Goal: Task Accomplishment & Management: Complete application form

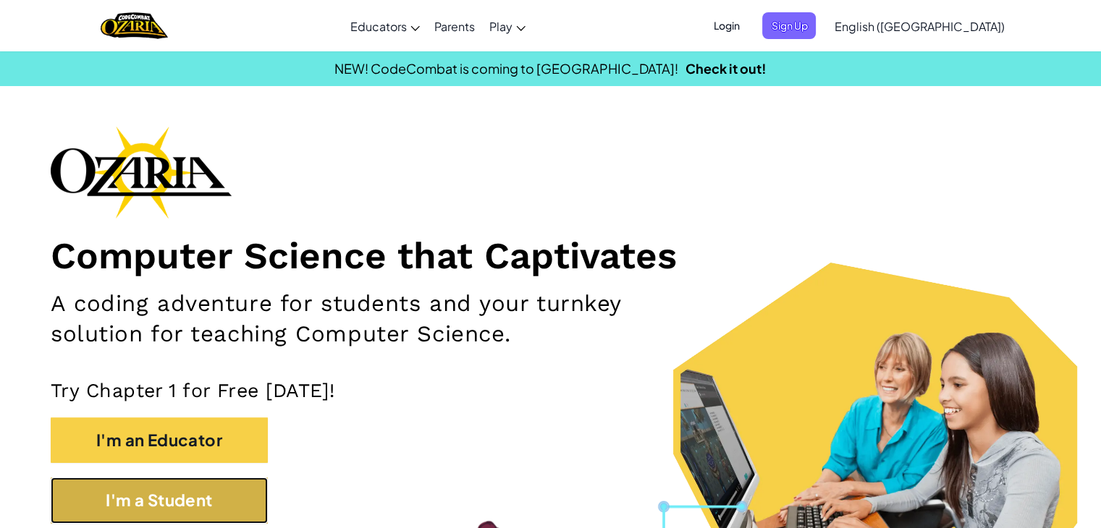
click at [203, 501] on button "I'm a Student" at bounding box center [159, 501] width 217 height 46
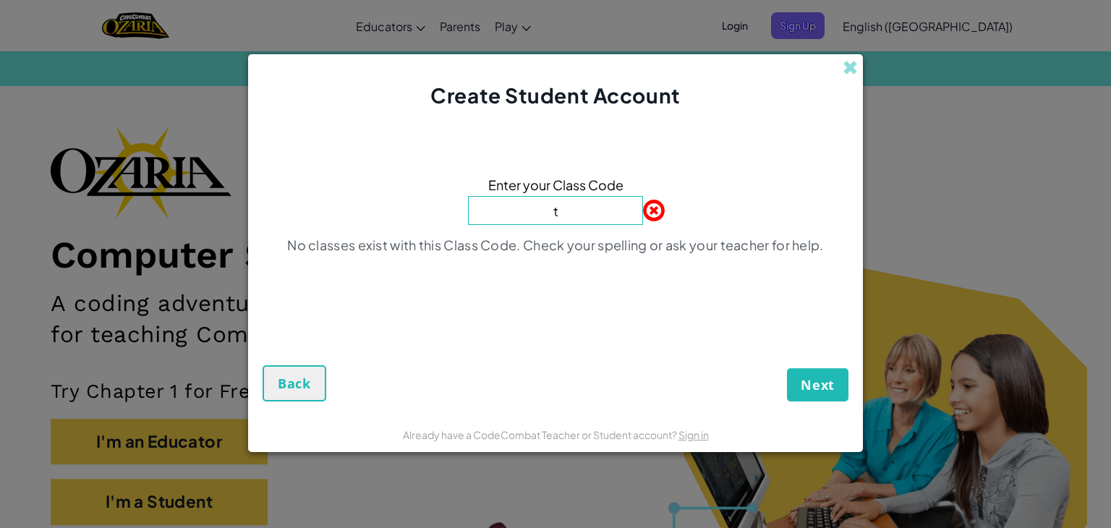
type input "TrueHandSad"
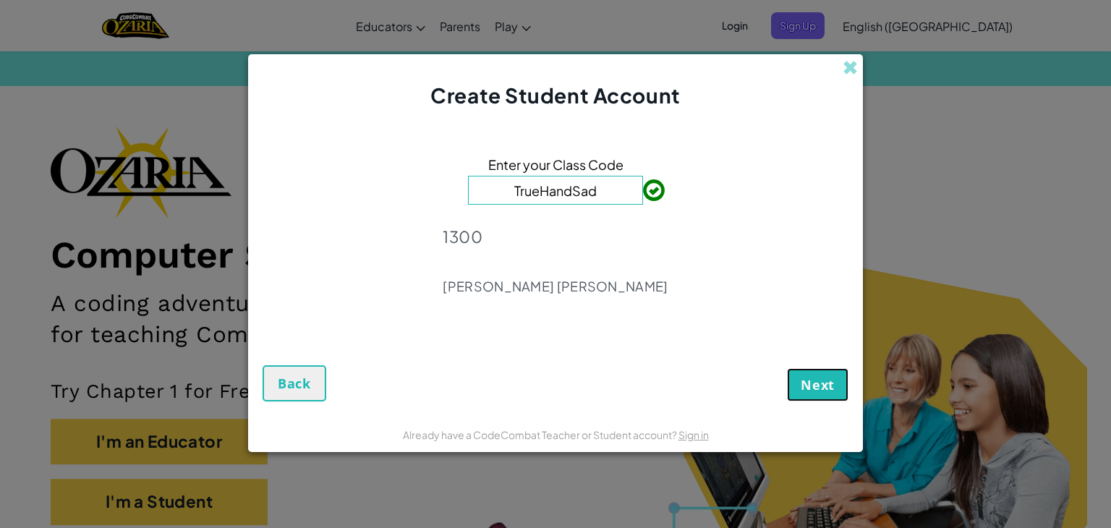
click at [819, 378] on span "Next" at bounding box center [818, 384] width 34 height 17
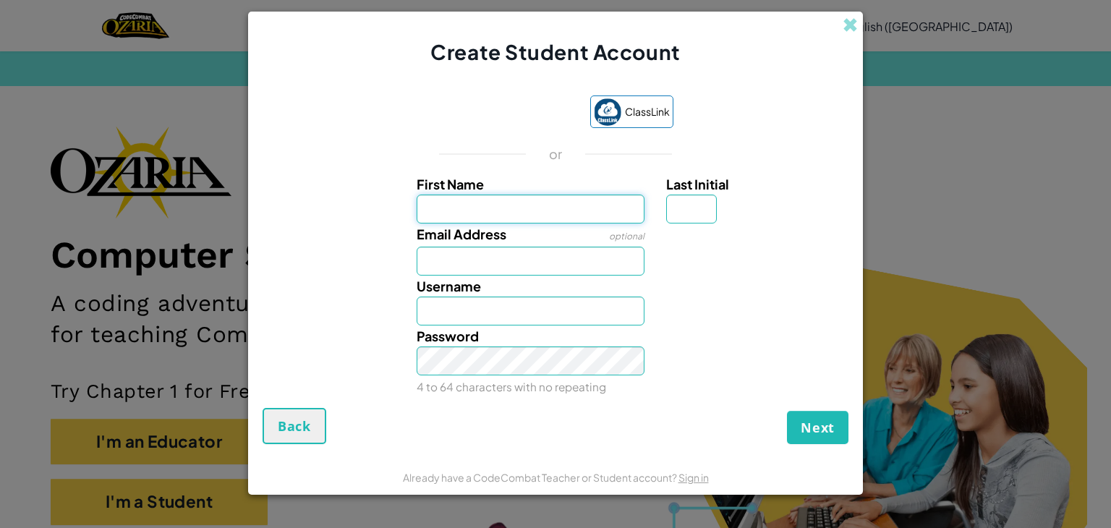
click at [475, 203] on input "First Name" at bounding box center [531, 209] width 229 height 29
type input "[PERSON_NAME] [PERSON_NAME]"
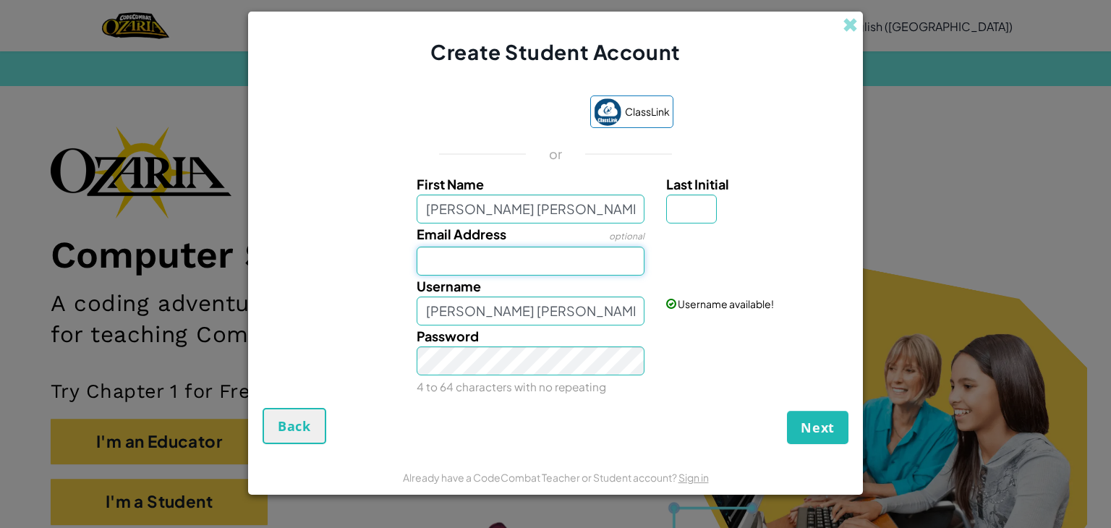
click at [521, 256] on input "Email Address" at bounding box center [531, 261] width 229 height 29
type input "[EMAIL_ADDRESS][DOMAIN_NAME]"
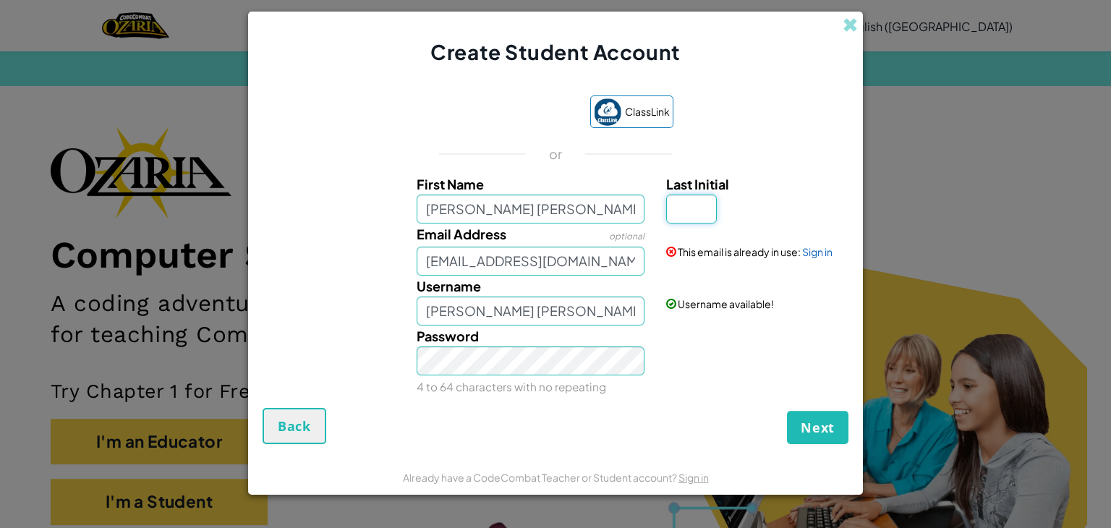
click at [687, 211] on input "Last Initial" at bounding box center [691, 209] width 51 height 29
type input "S"
type input "[PERSON_NAME] [PERSON_NAME] S"
click at [814, 424] on span "Next" at bounding box center [818, 427] width 34 height 17
click at [814, 247] on link "Sign in" at bounding box center [817, 251] width 30 height 13
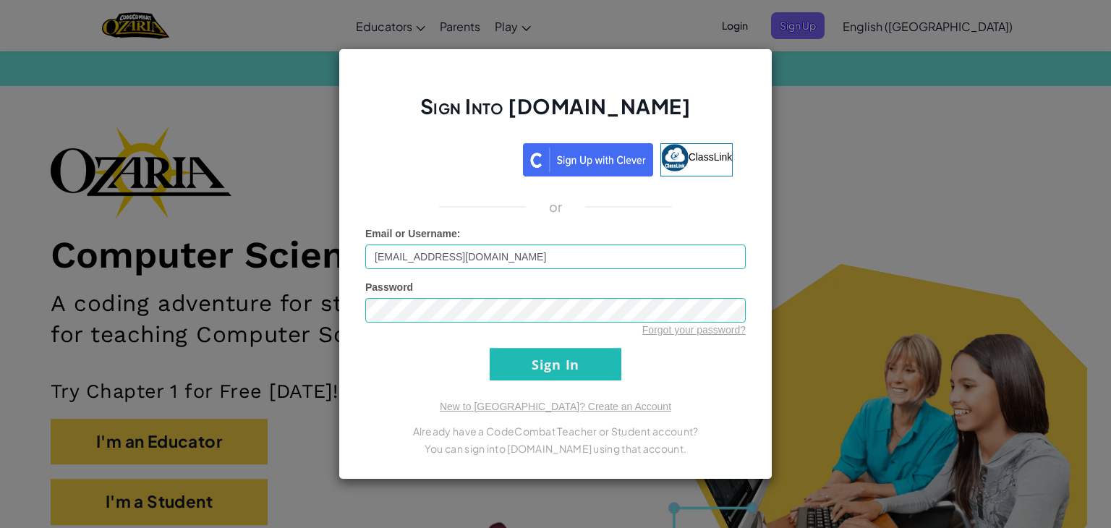
click at [814, 247] on div "Sign Into [DOMAIN_NAME] ClassLink or Unknown Error Email or Username : [EMAIL_A…" at bounding box center [555, 264] width 1111 height 528
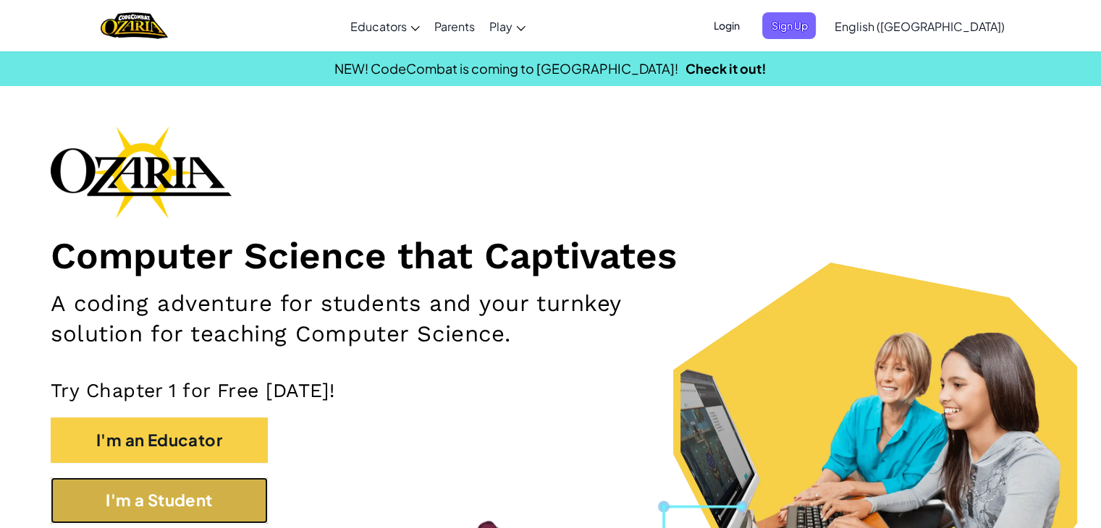
click at [185, 501] on button "I'm a Student" at bounding box center [159, 501] width 217 height 46
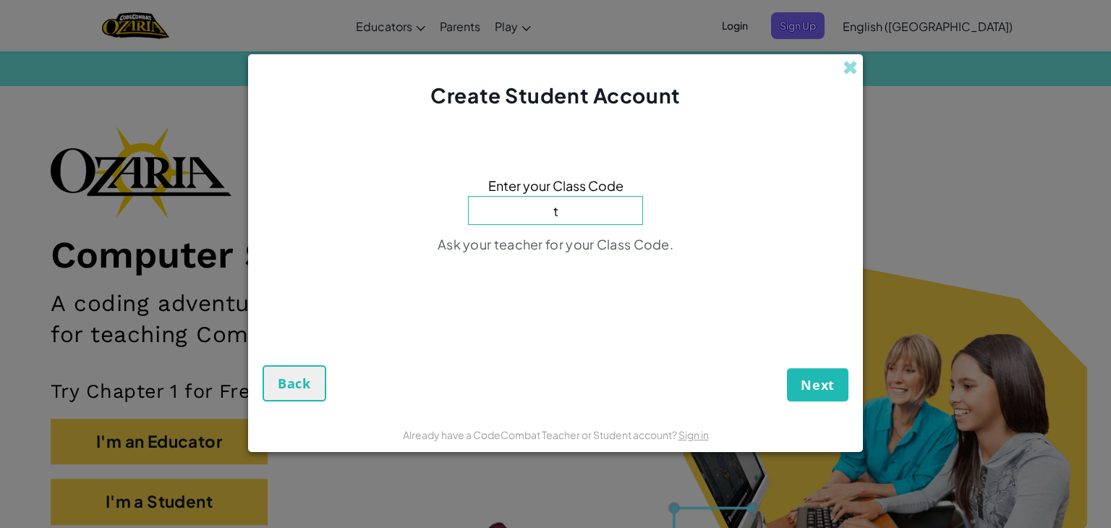
type input "TrueHandSad"
click at [832, 378] on span "Next" at bounding box center [818, 384] width 34 height 17
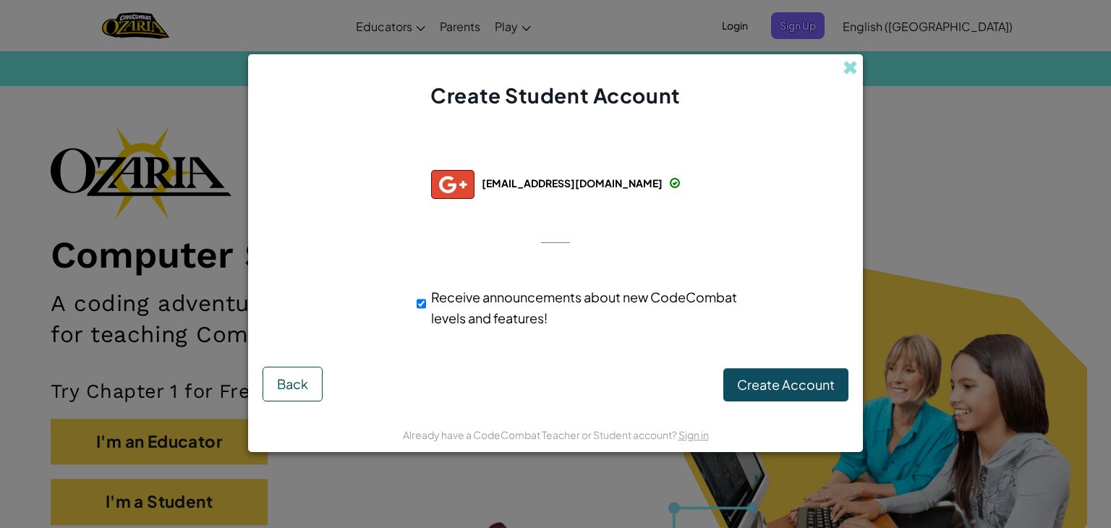
click at [0, 409] on div "Create Student Account Successfully connected with: [EMAIL_ADDRESS][DOMAIN_NAME…" at bounding box center [555, 264] width 1111 height 528
click at [297, 368] on button "Back" at bounding box center [293, 384] width 60 height 35
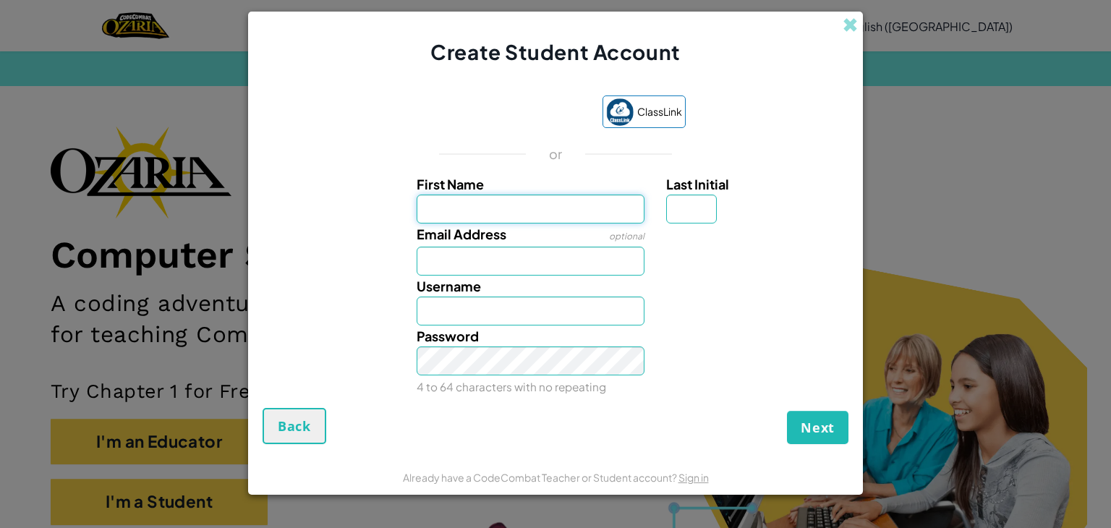
click at [541, 202] on input "First Name" at bounding box center [531, 209] width 229 height 29
type input "[PERSON_NAME] [PERSON_NAME]"
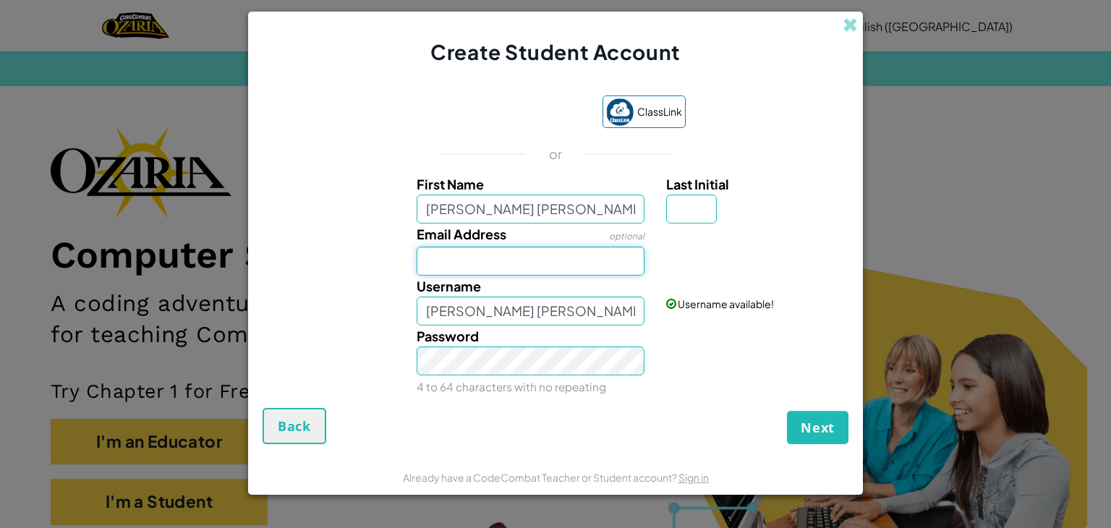
click at [511, 264] on input "Email Address" at bounding box center [531, 261] width 229 height 29
type input "[EMAIL_ADDRESS][DOMAIN_NAME]"
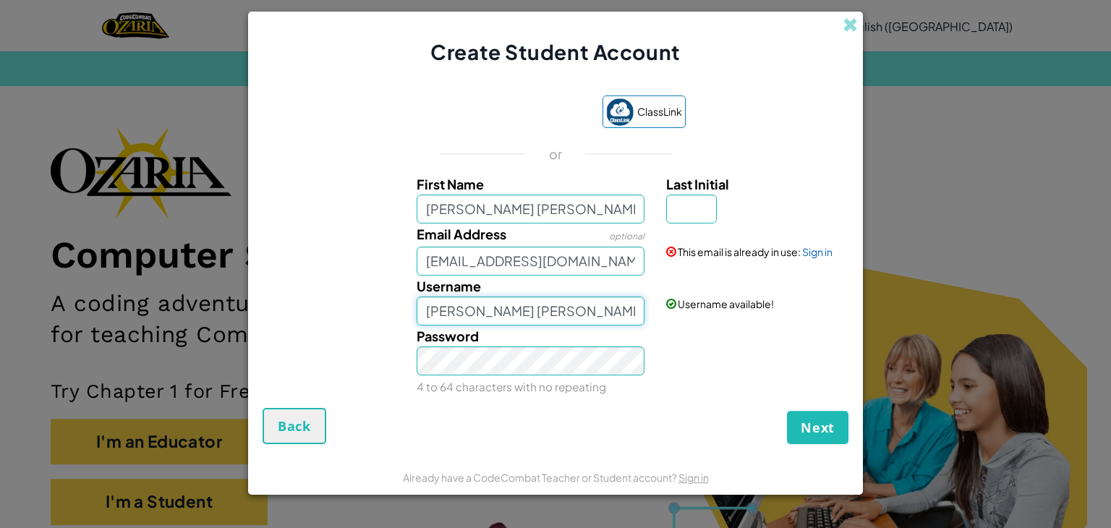
click at [528, 313] on input "[PERSON_NAME] [PERSON_NAME]" at bounding box center [531, 311] width 229 height 29
click at [699, 208] on input "Last Initial" at bounding box center [691, 209] width 51 height 29
type input "S"
type input "[PERSON_NAME] [PERSON_NAME] S"
click at [819, 252] on link "Sign in" at bounding box center [817, 251] width 30 height 13
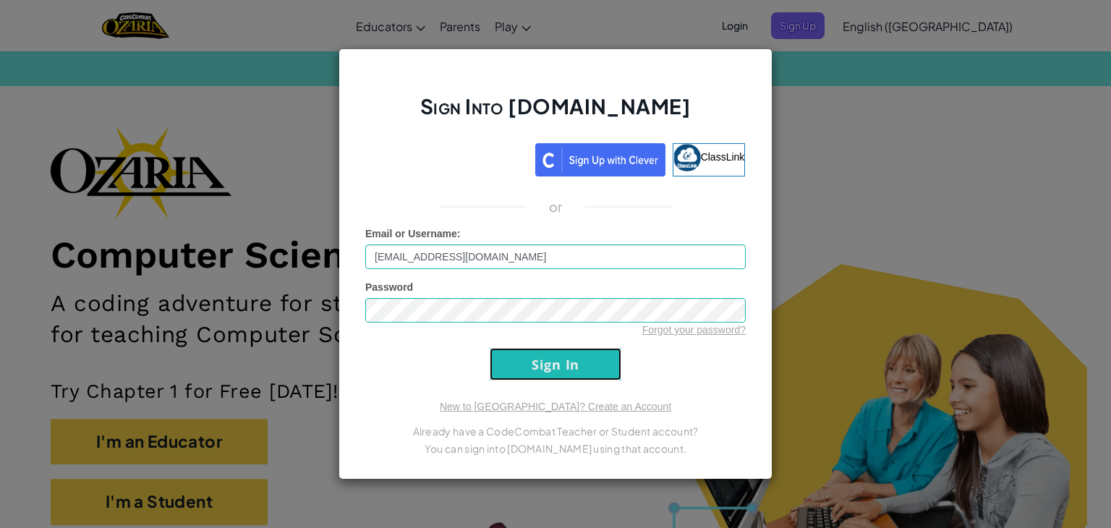
click at [559, 360] on input "Sign In" at bounding box center [556, 364] width 132 height 33
